Goal: Find specific page/section: Find specific page/section

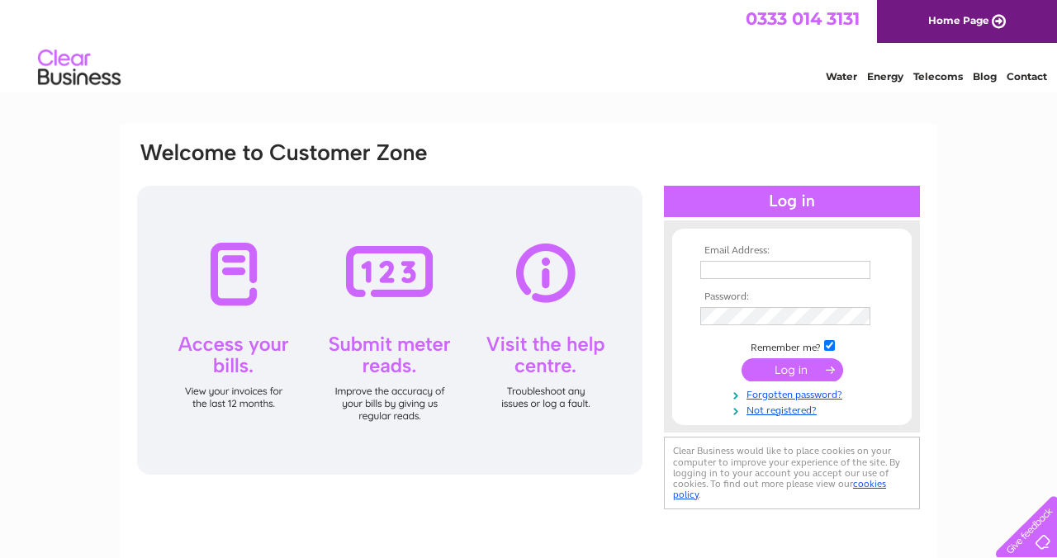
type input "sanjivpatel05@aol.com"
click at [791, 369] on input "submit" at bounding box center [793, 370] width 102 height 23
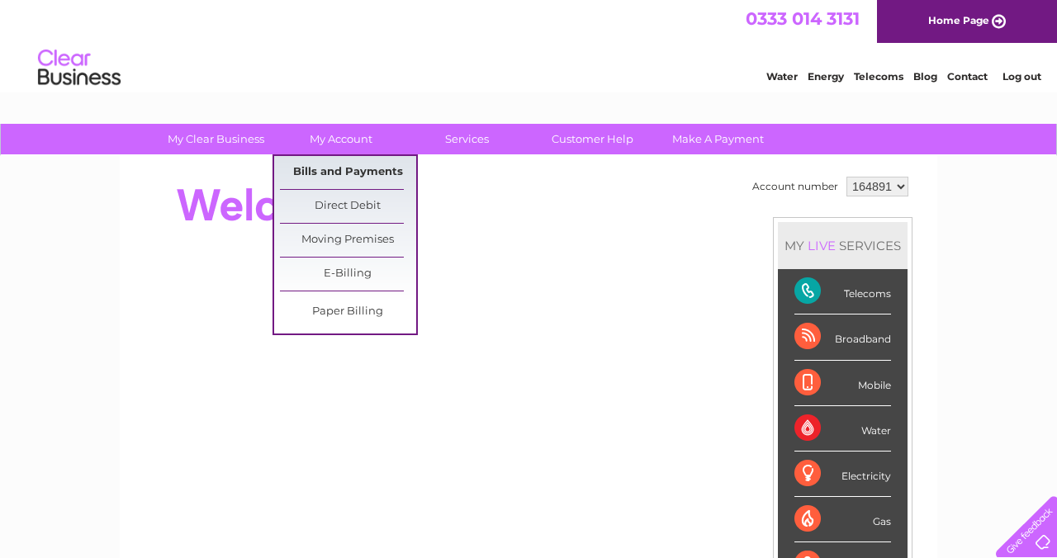
click at [357, 164] on link "Bills and Payments" at bounding box center [348, 172] width 136 height 33
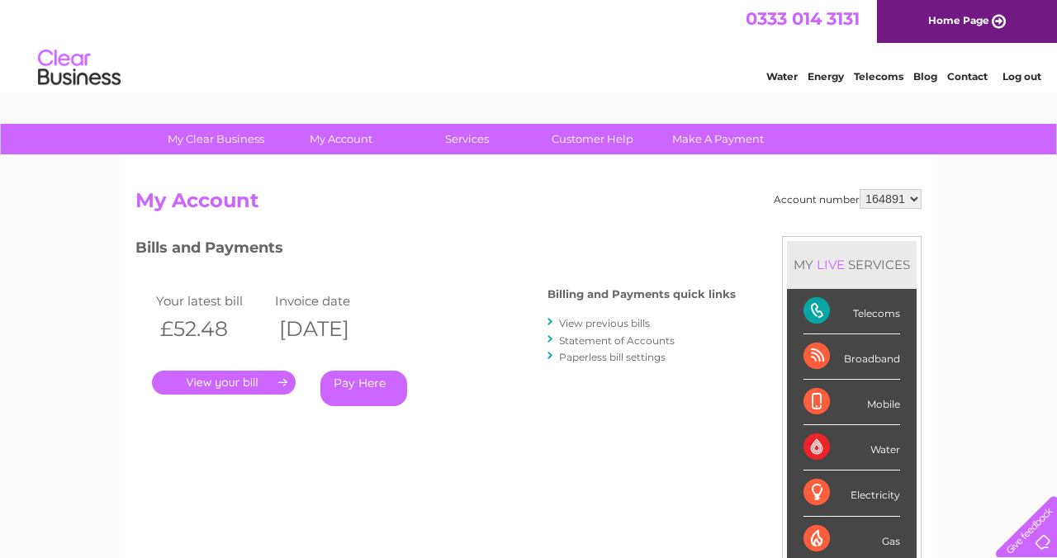
click at [226, 381] on link "." at bounding box center [224, 383] width 144 height 24
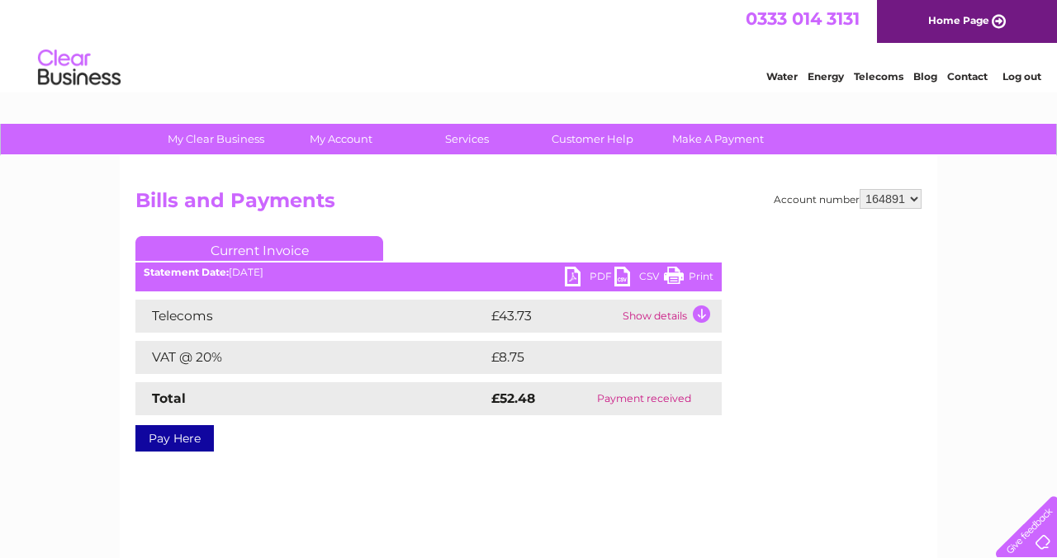
click at [596, 273] on link "PDF" at bounding box center [590, 279] width 50 height 24
